Goal: Task Accomplishment & Management: Complete application form

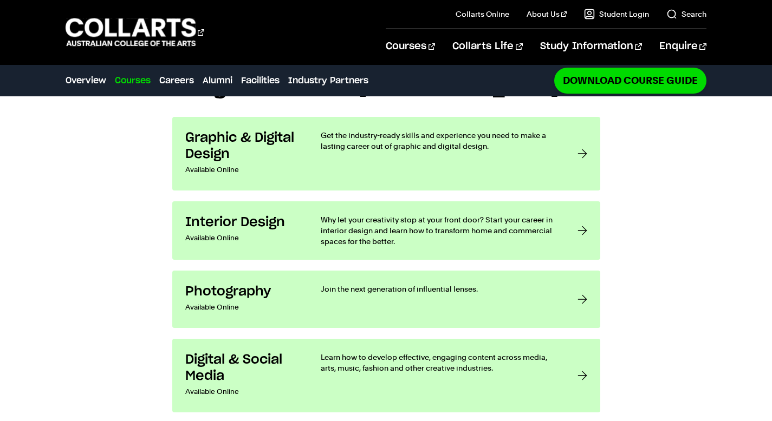
scroll to position [839, 0]
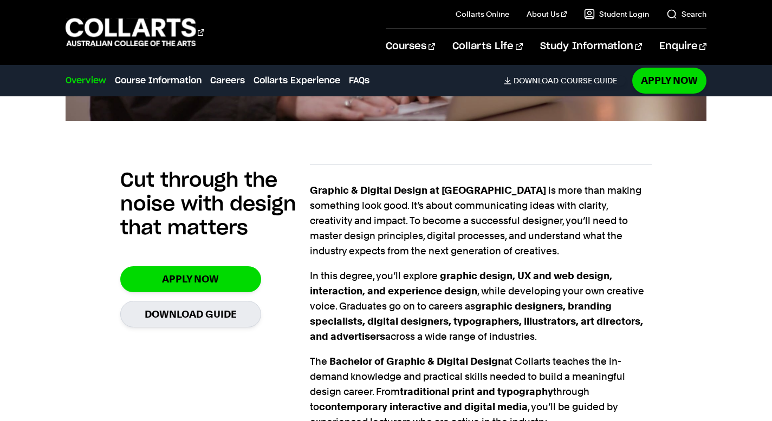
scroll to position [697, 0]
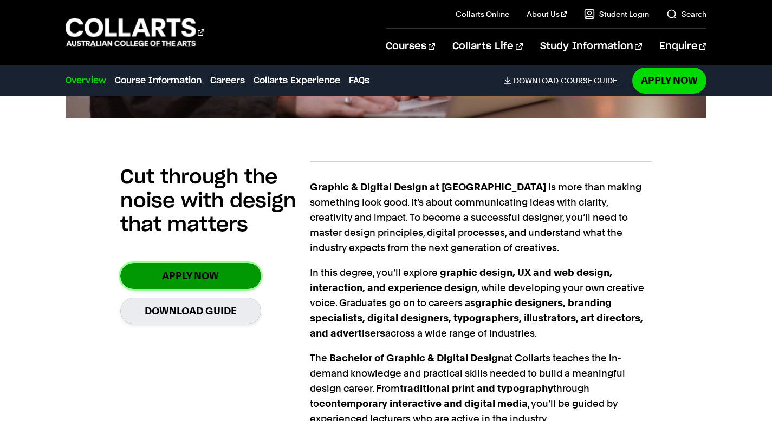
click at [175, 263] on link "Apply Now" at bounding box center [190, 275] width 141 height 25
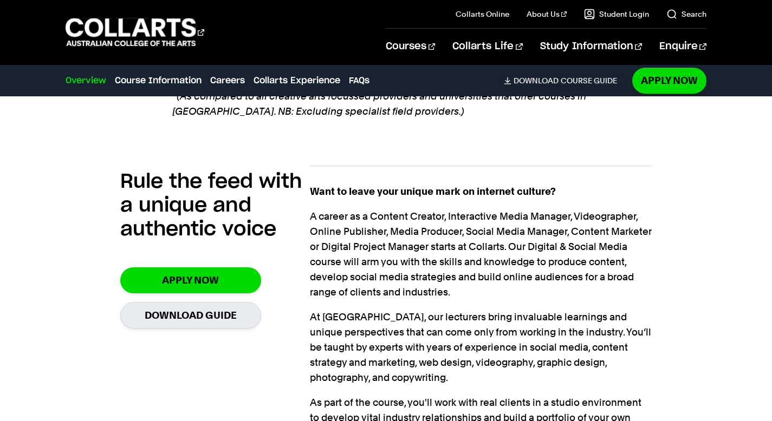
scroll to position [869, 0]
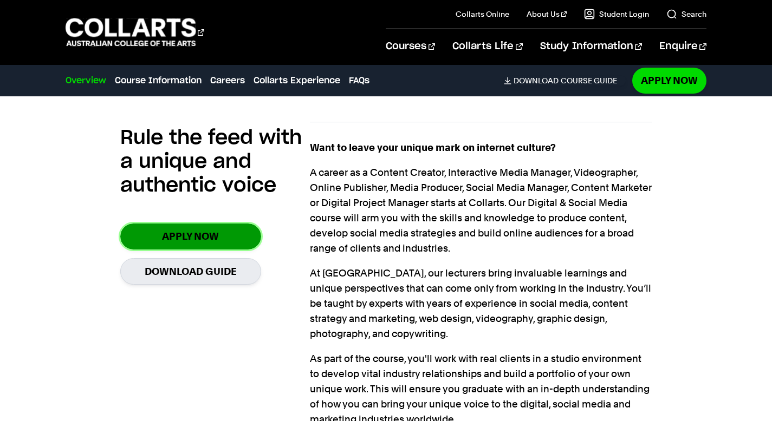
click at [216, 224] on link "Apply Now" at bounding box center [190, 236] width 141 height 25
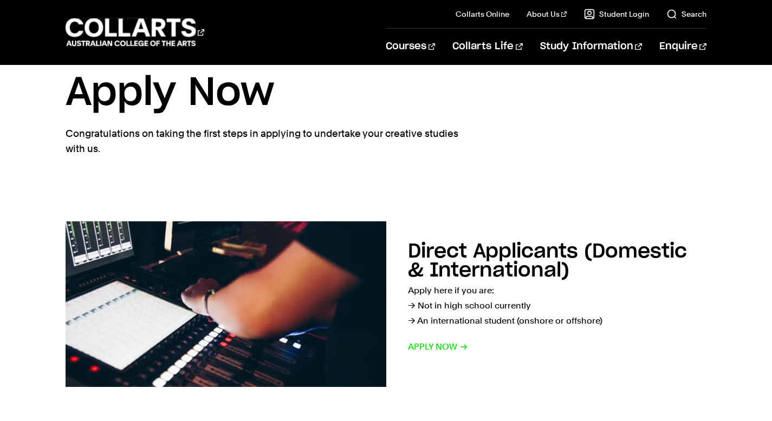
scroll to position [33, 0]
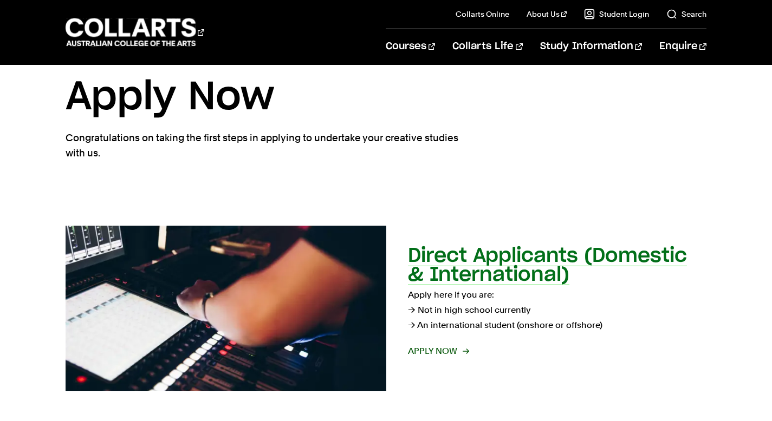
click at [411, 268] on h2 "Direct Applicants (Domestic & International)" at bounding box center [547, 265] width 279 height 38
